Goal: Task Accomplishment & Management: Use online tool/utility

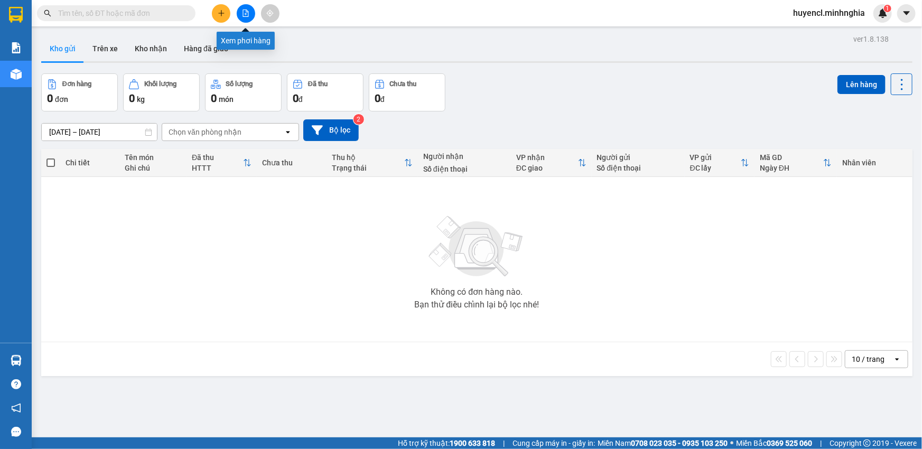
click at [246, 17] on button at bounding box center [246, 13] width 18 height 18
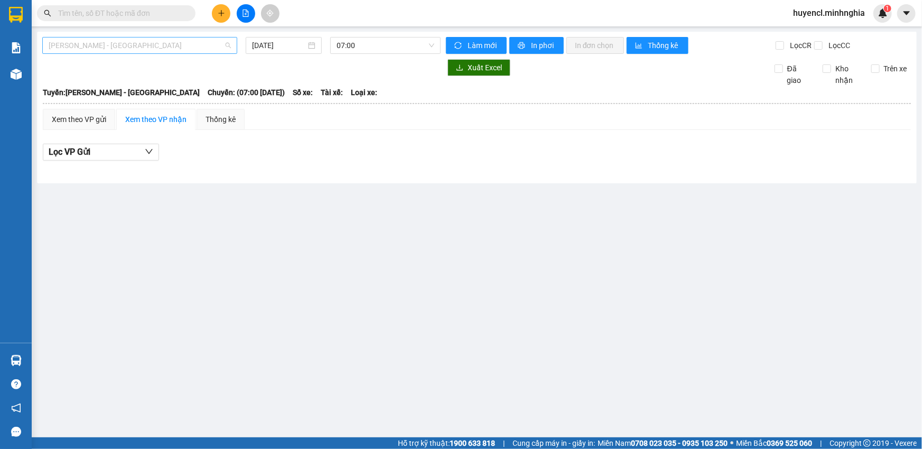
click at [197, 42] on span "[PERSON_NAME] - [GEOGRAPHIC_DATA]" at bounding box center [140, 46] width 182 height 16
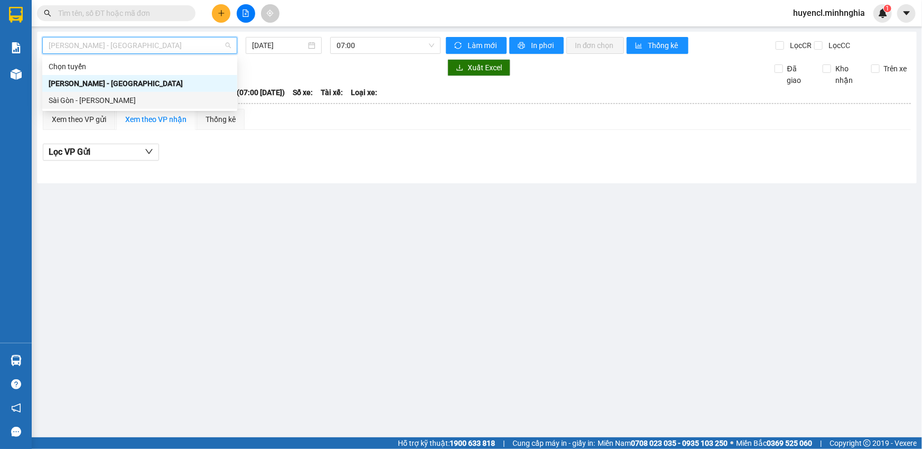
click at [123, 104] on div "Sài Gòn - [PERSON_NAME]" at bounding box center [140, 101] width 182 height 12
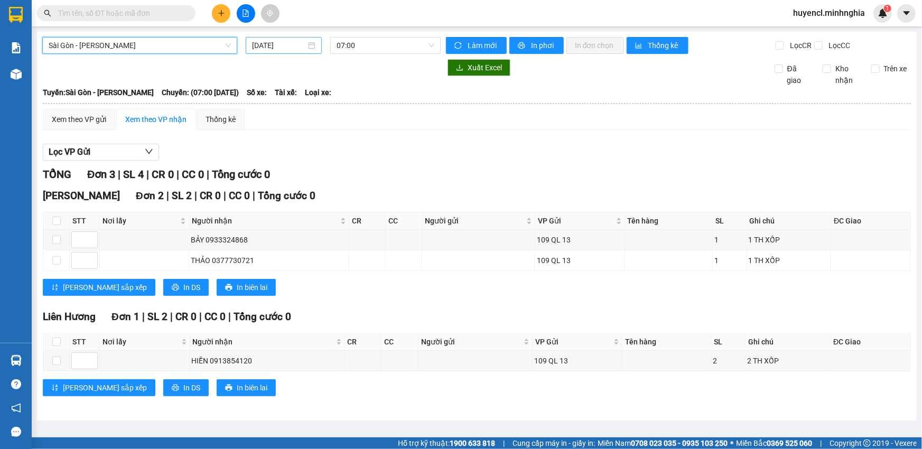
click at [302, 49] on input "[DATE]" at bounding box center [279, 46] width 54 height 12
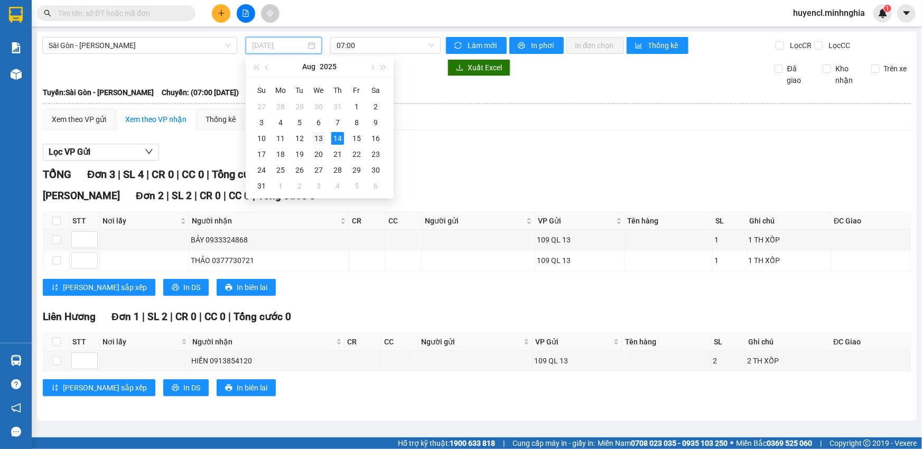
click at [322, 136] on div "13" at bounding box center [318, 138] width 13 height 13
type input "[DATE]"
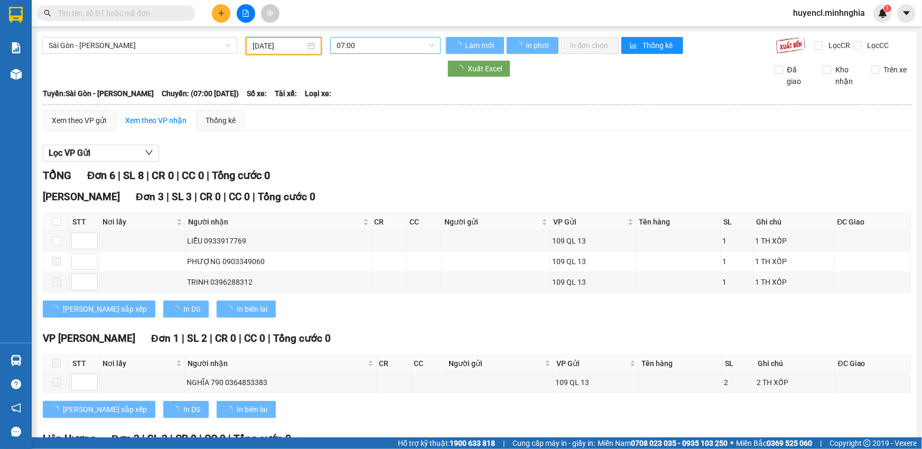
click at [402, 33] on div "[GEOGRAPHIC_DATA] - [PERSON_NAME] Rí [DATE] 07:00 [PERSON_NAME] mới In phơi In …" at bounding box center [477, 298] width 880 height 532
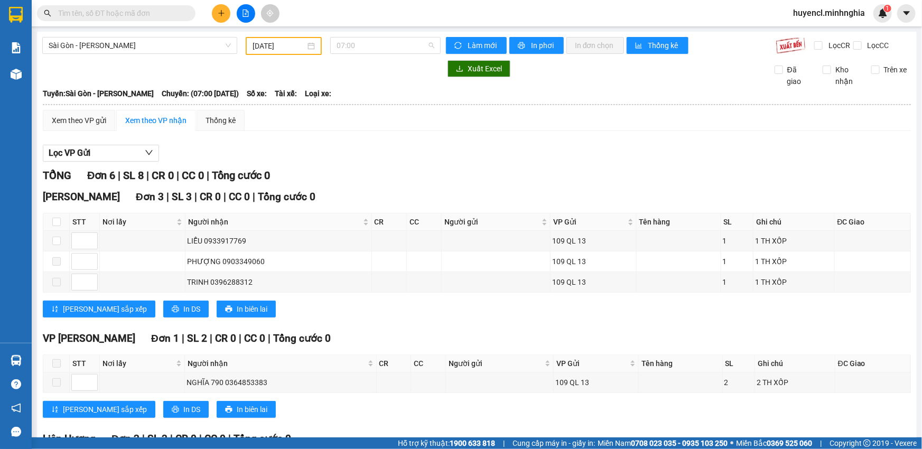
drag, startPoint x: 402, startPoint y: 49, endPoint x: 429, endPoint y: 99, distance: 57.0
click at [402, 51] on span "07:00" at bounding box center [386, 46] width 98 height 16
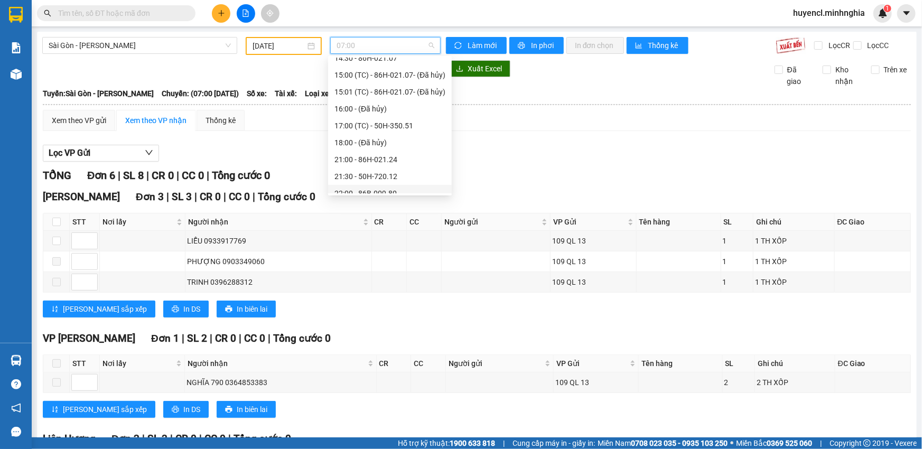
scroll to position [152, 0]
click at [419, 186] on div "22:00 - 86B-009.80" at bounding box center [390, 186] width 111 height 12
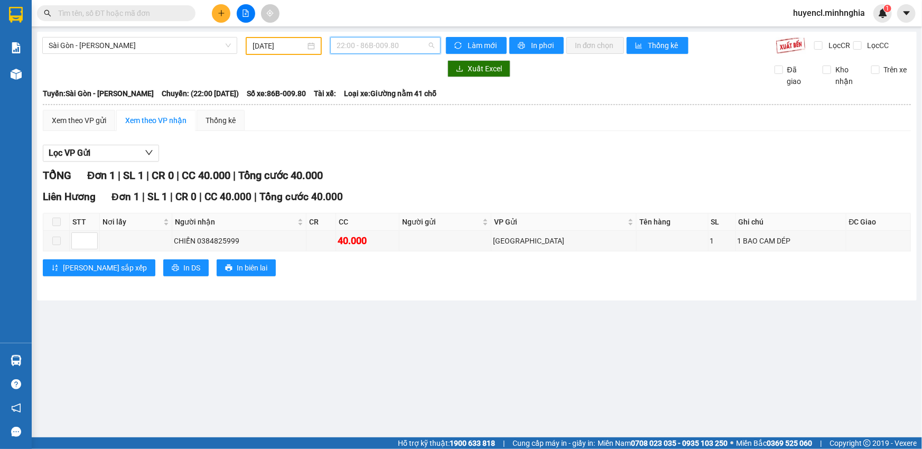
click at [358, 46] on span "22:00 - 86B-009.80" at bounding box center [386, 46] width 98 height 16
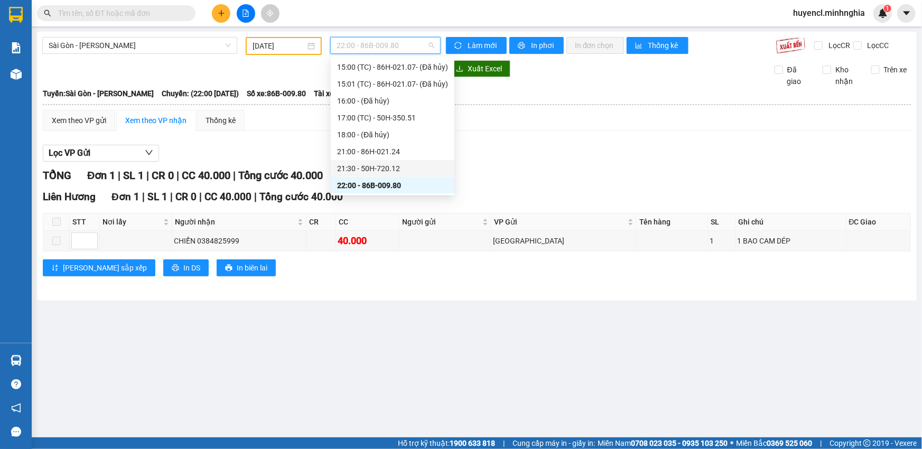
click at [381, 165] on div "21:30 - 50H-720.12" at bounding box center [392, 169] width 111 height 12
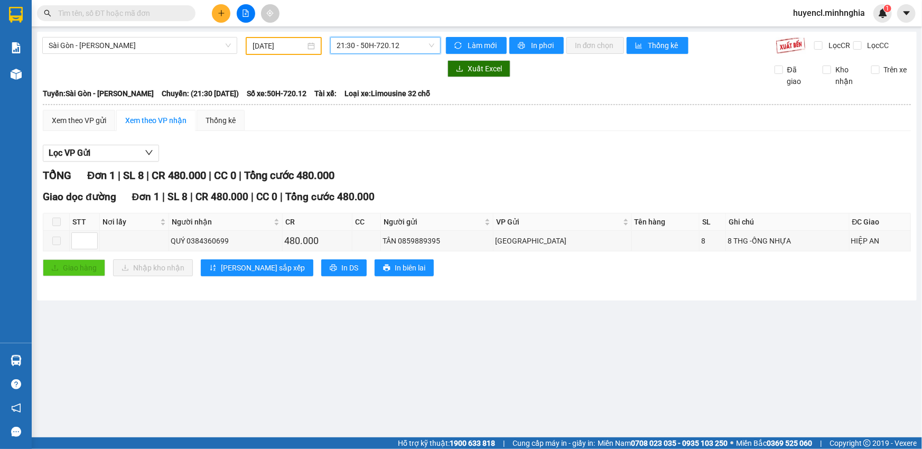
click at [430, 45] on span "21:30 - 50H-720.12" at bounding box center [386, 46] width 98 height 16
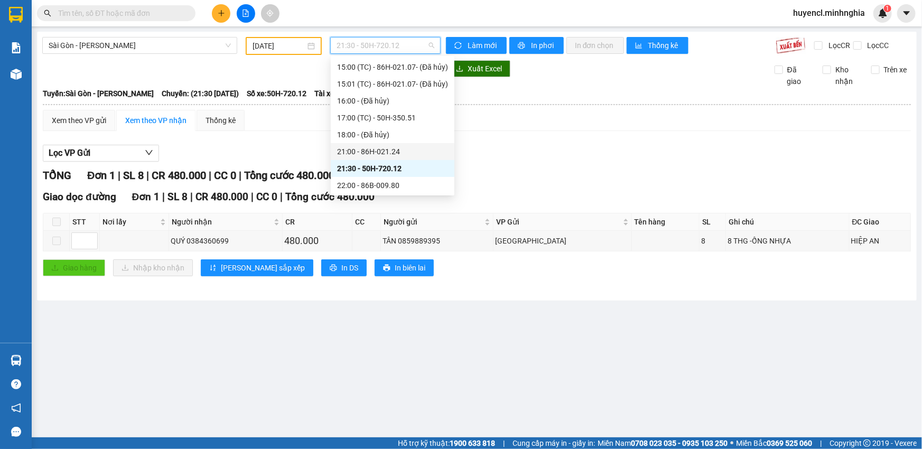
click at [383, 147] on div "21:00 - 86H-021.24" at bounding box center [392, 152] width 111 height 12
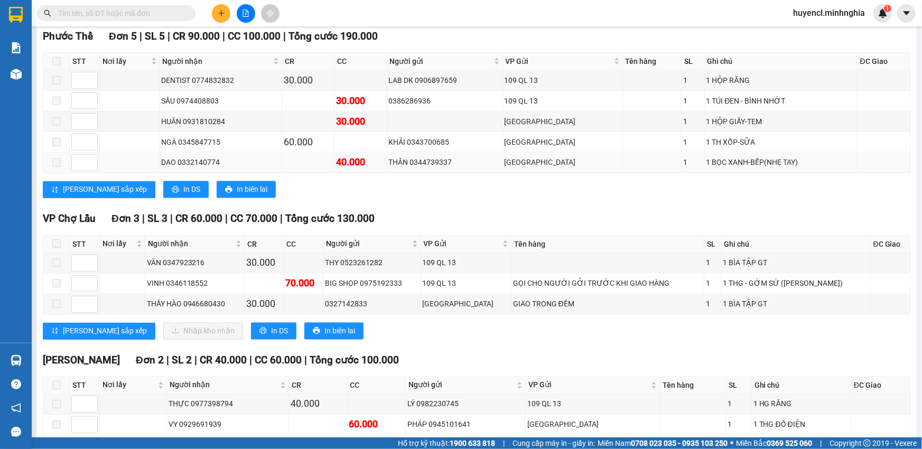
scroll to position [865, 0]
